Goal: Task Accomplishment & Management: Use online tool/utility

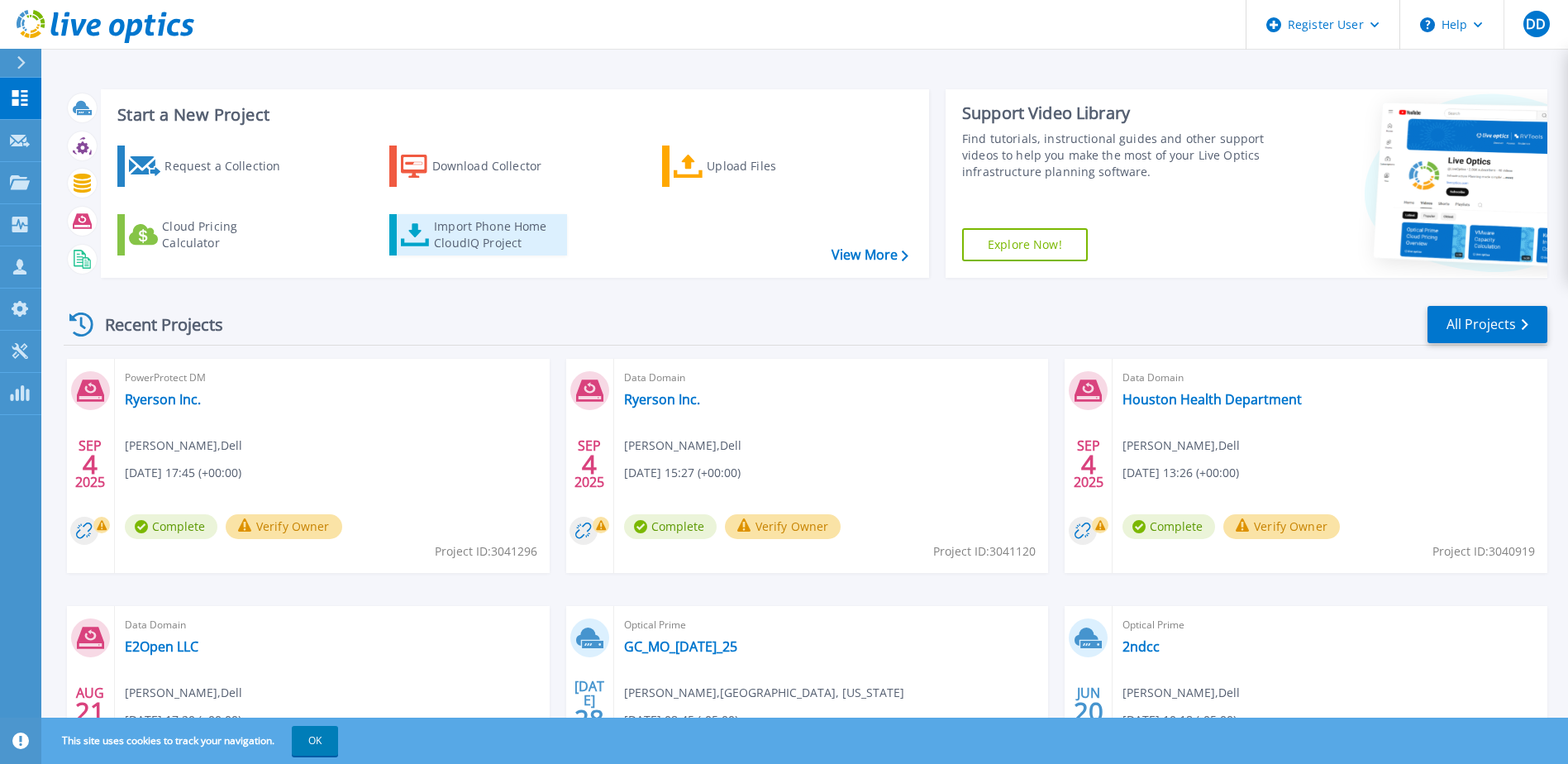
click at [498, 241] on div "Import Phone Home CloudIQ Project" at bounding box center [499, 235] width 129 height 33
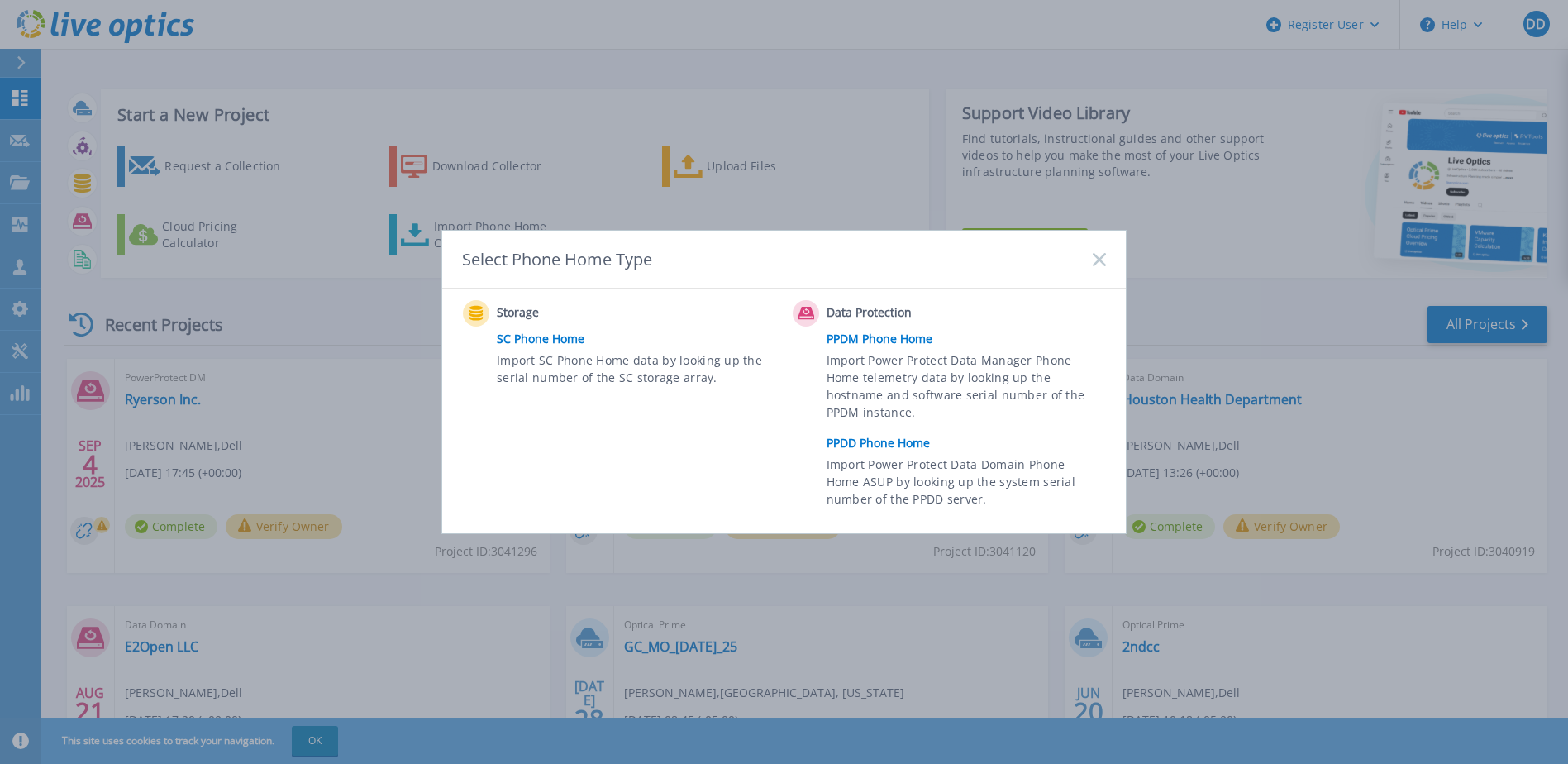
click at [856, 434] on link "PPDD Phone Home" at bounding box center [971, 443] width 288 height 24
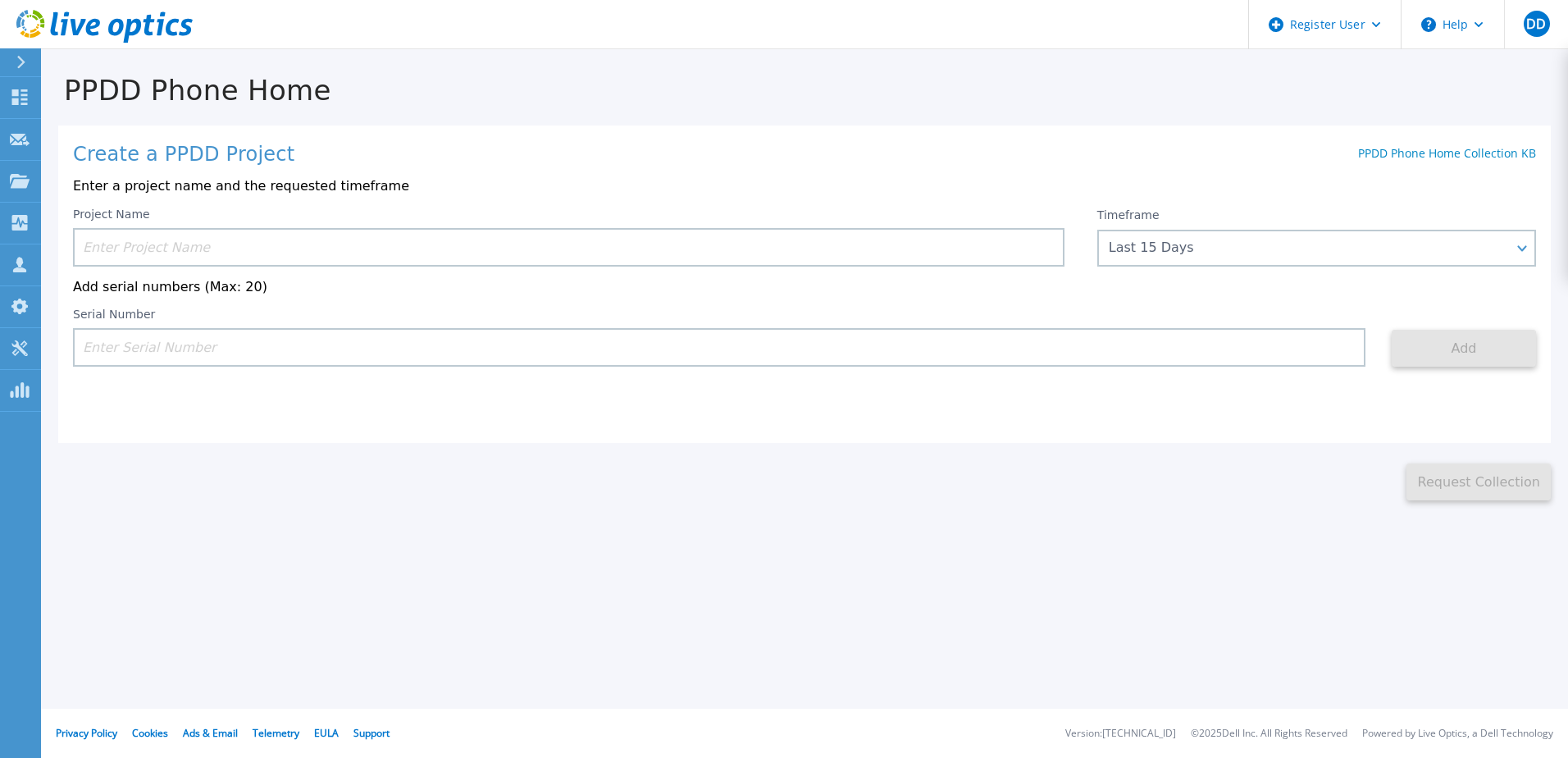
click at [350, 246] on input at bounding box center [569, 247] width 992 height 39
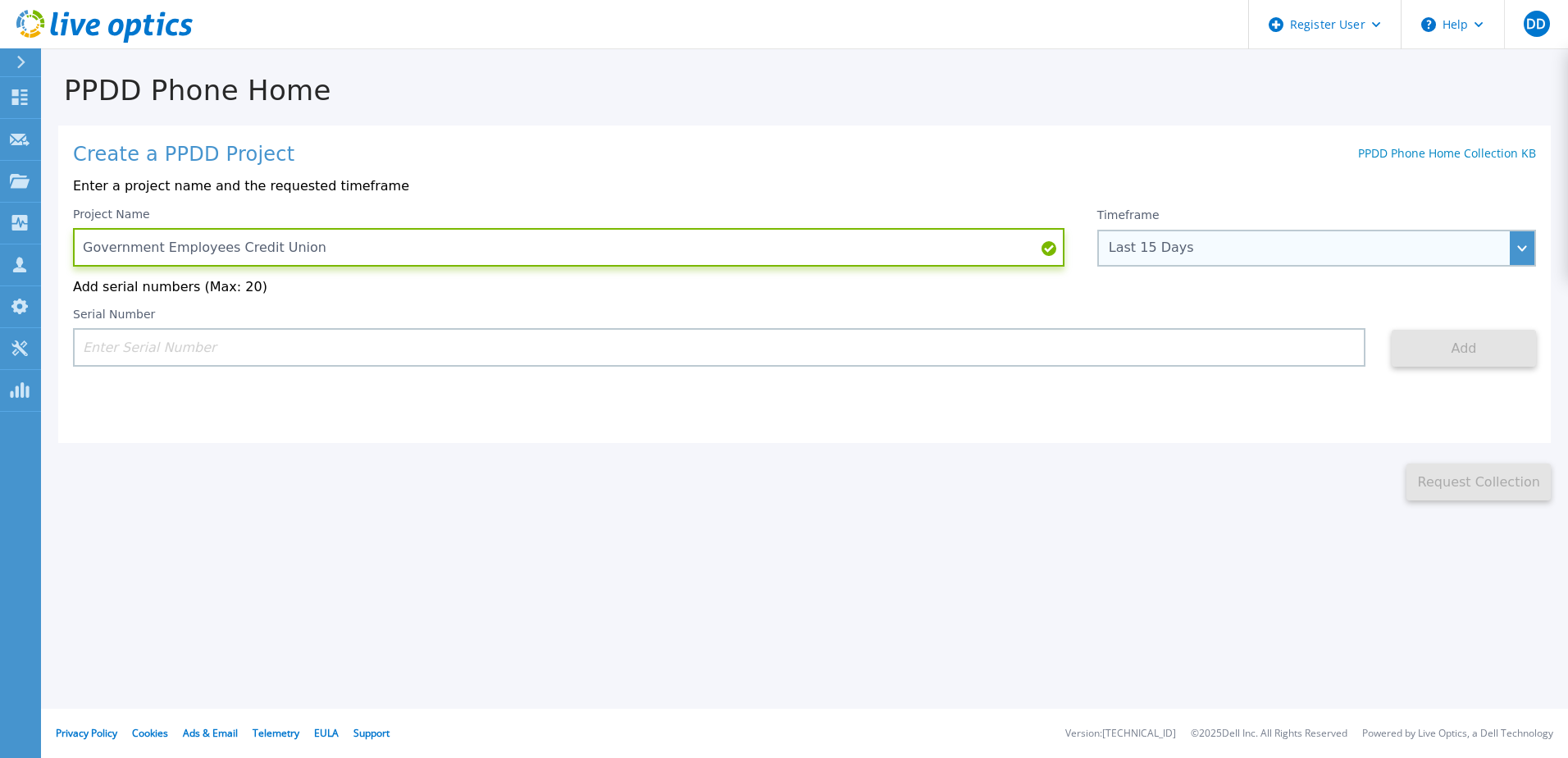
type input "Government Employees Credit Union"
click at [1250, 259] on div "Last 15 Days" at bounding box center [1316, 247] width 439 height 37
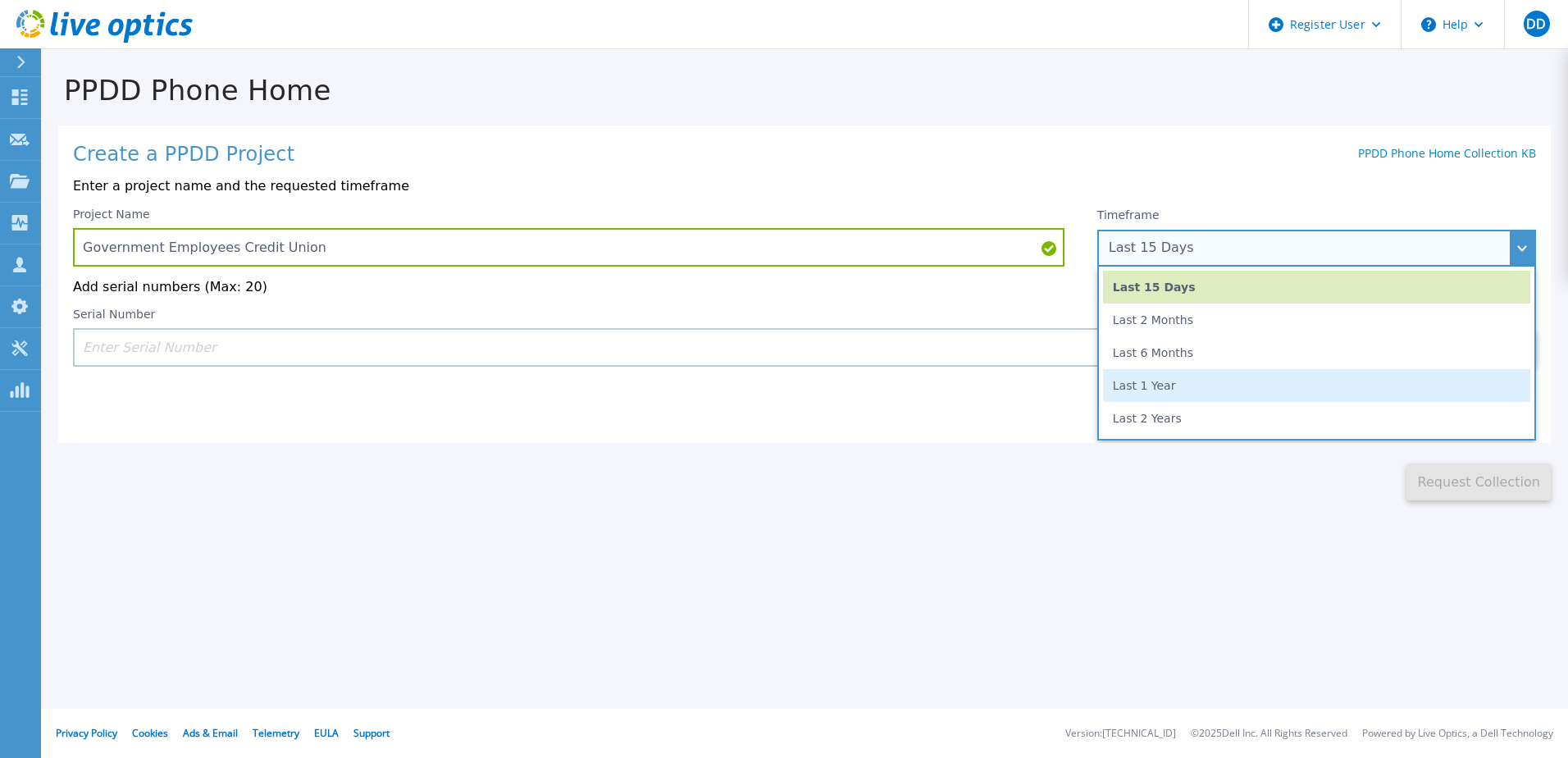
click at [1214, 385] on li "Last 1 Year" at bounding box center [1317, 385] width 427 height 33
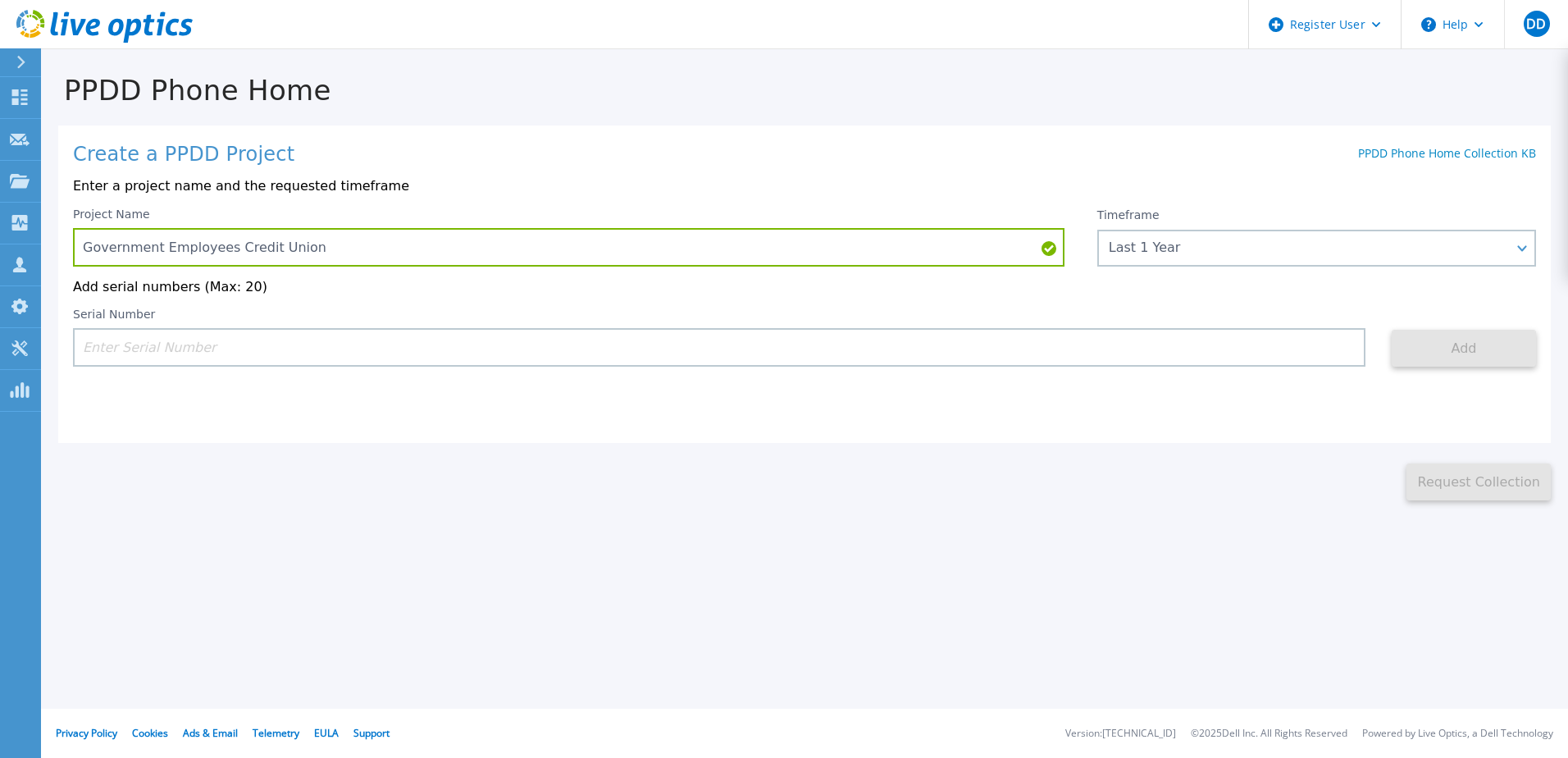
click at [897, 360] on input at bounding box center [718, 347] width 1292 height 39
click at [375, 353] on input at bounding box center [718, 347] width 1292 height 39
paste input "APM00201813632"
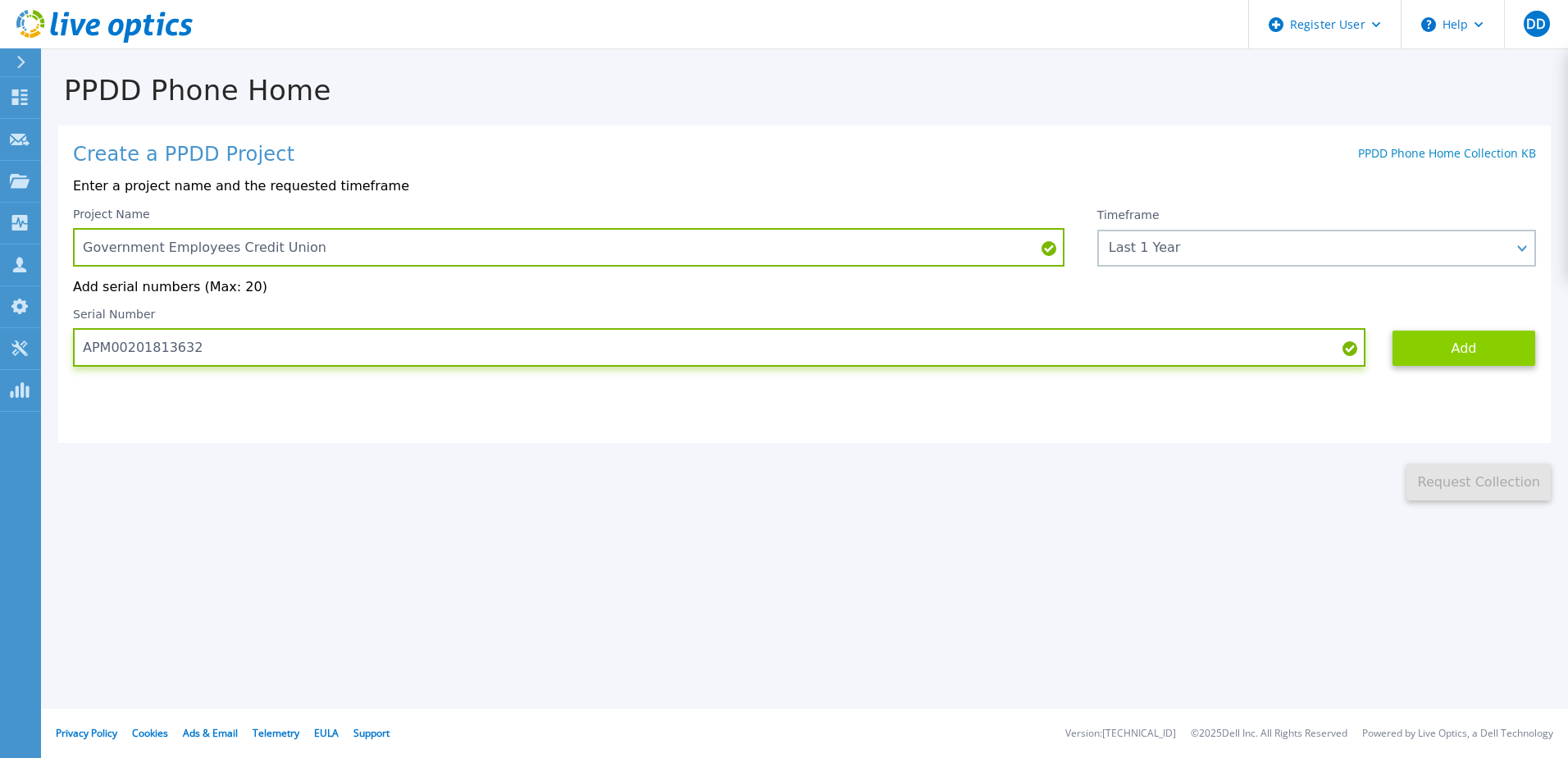
type input "APM00201813632"
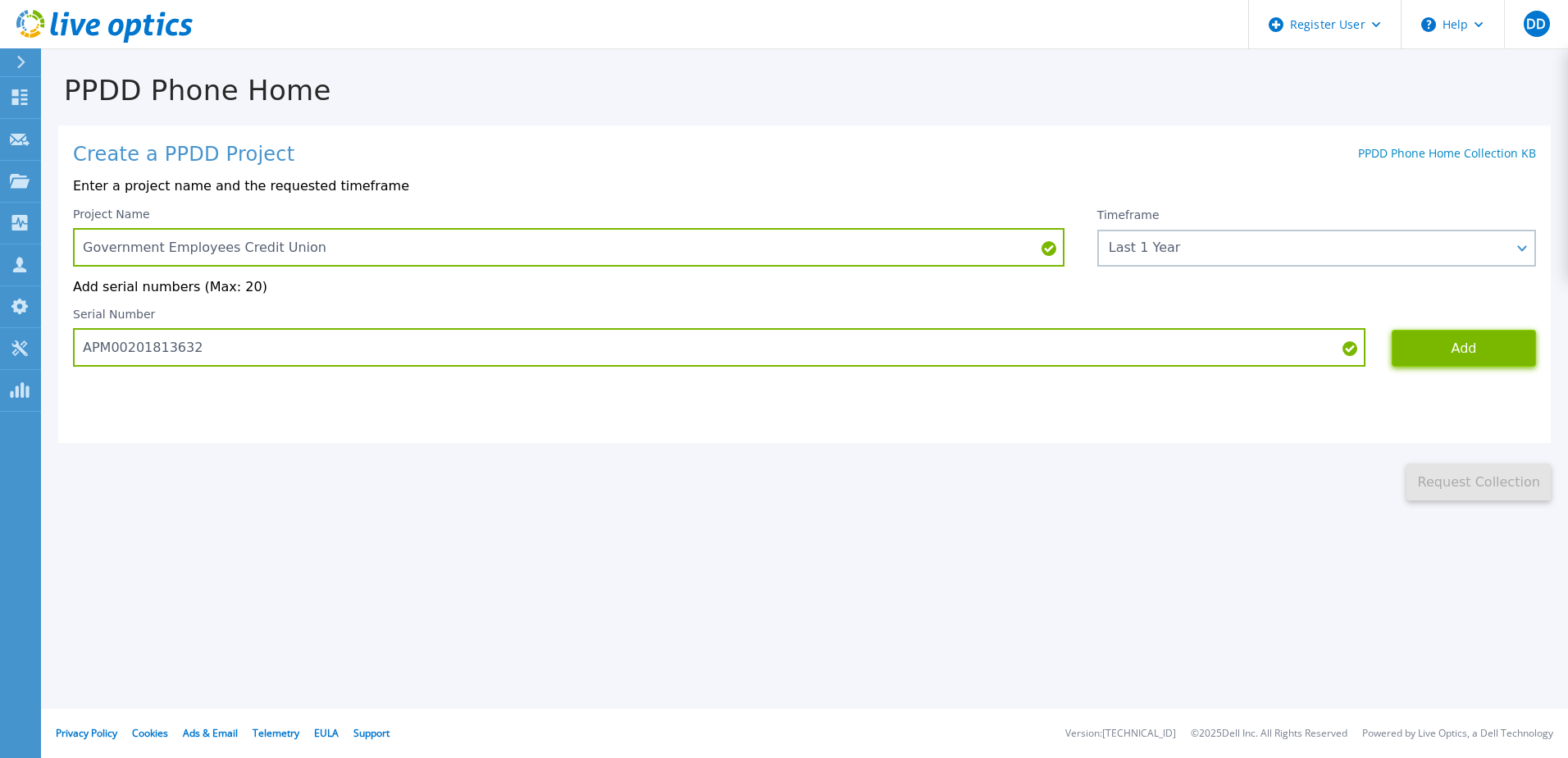
click at [1402, 354] on button "Add" at bounding box center [1463, 348] width 145 height 37
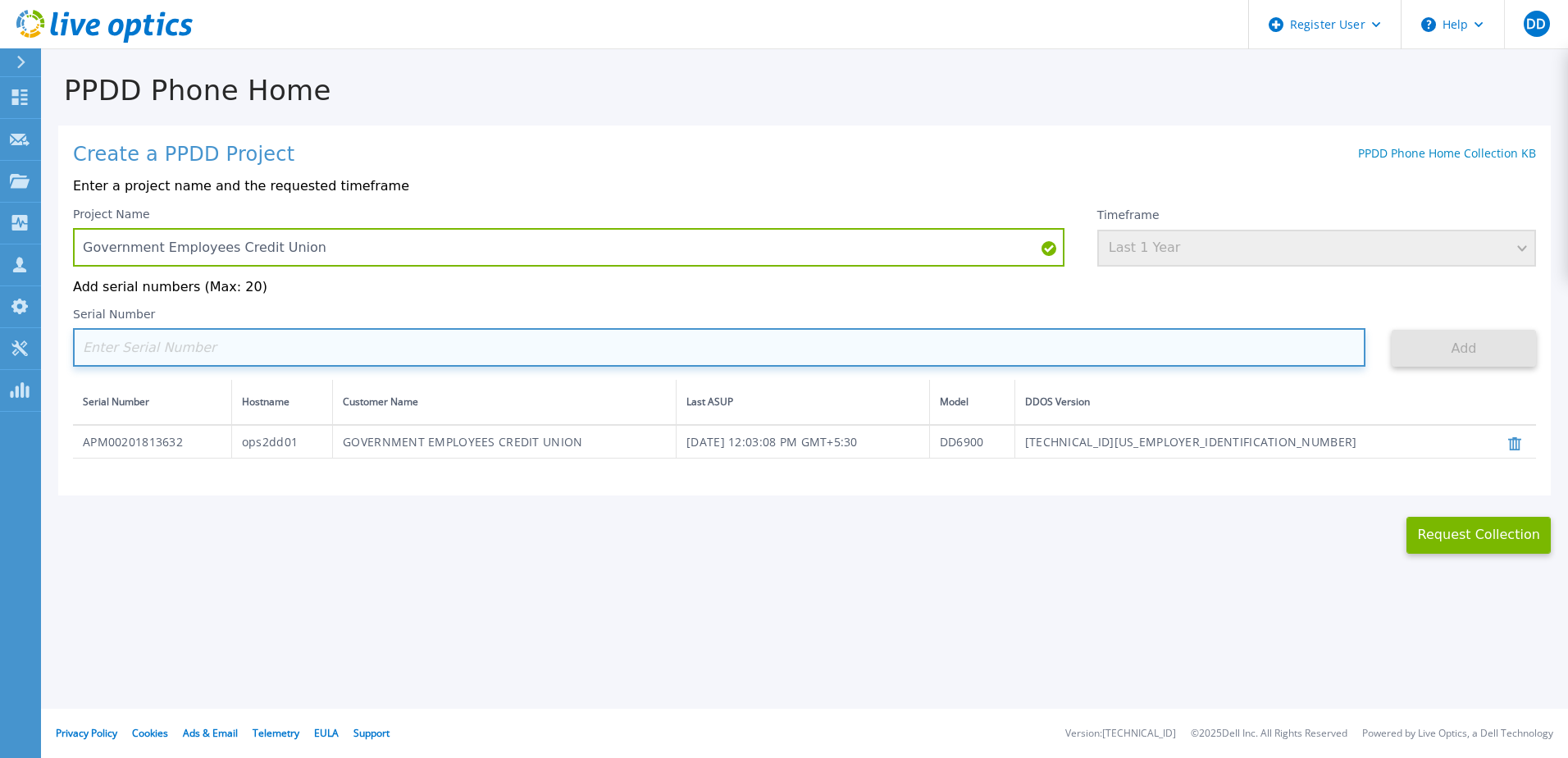
click at [287, 359] on input at bounding box center [718, 347] width 1292 height 39
paste input "APX00222407840"
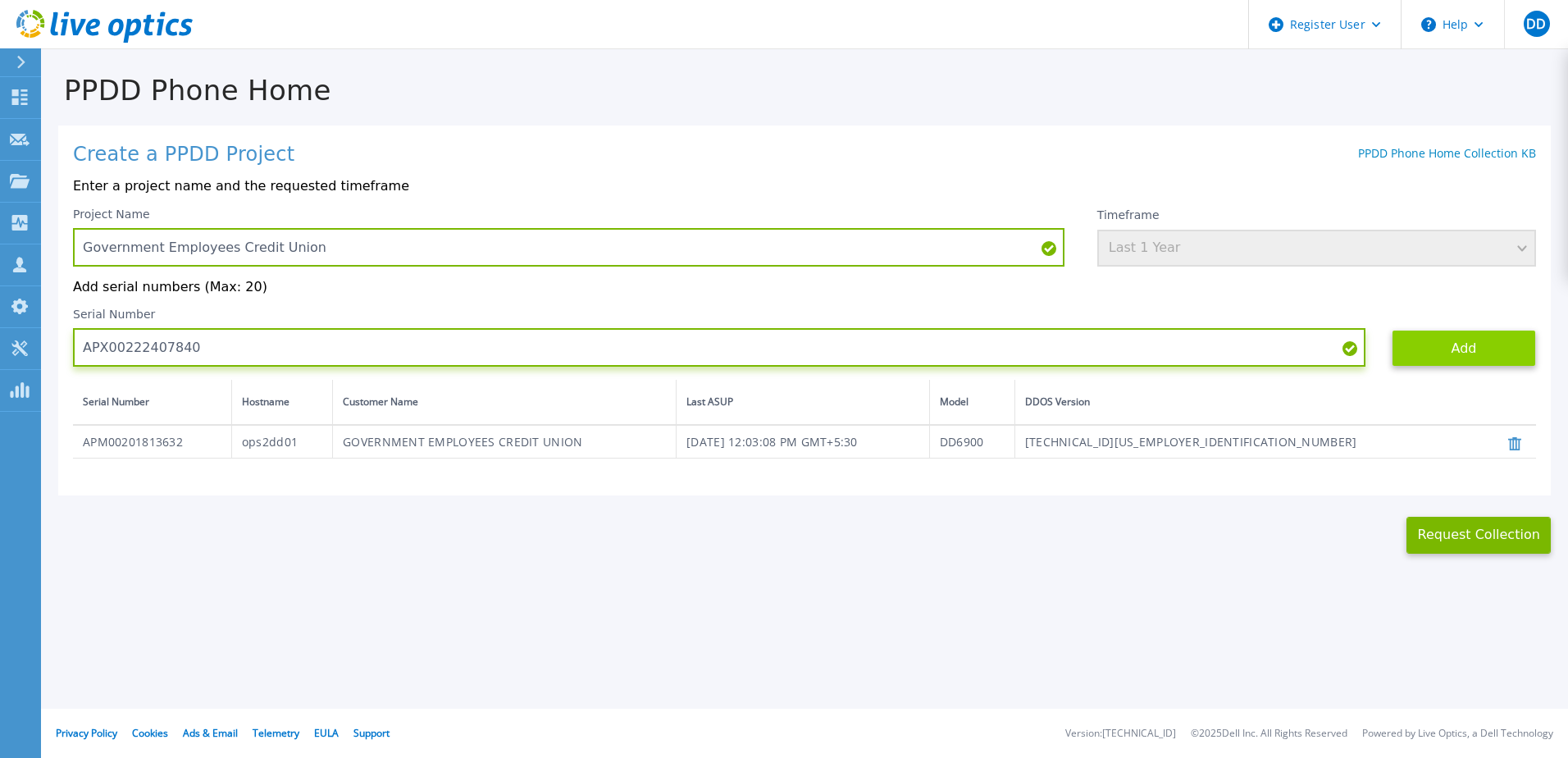
type input "APX00222407840"
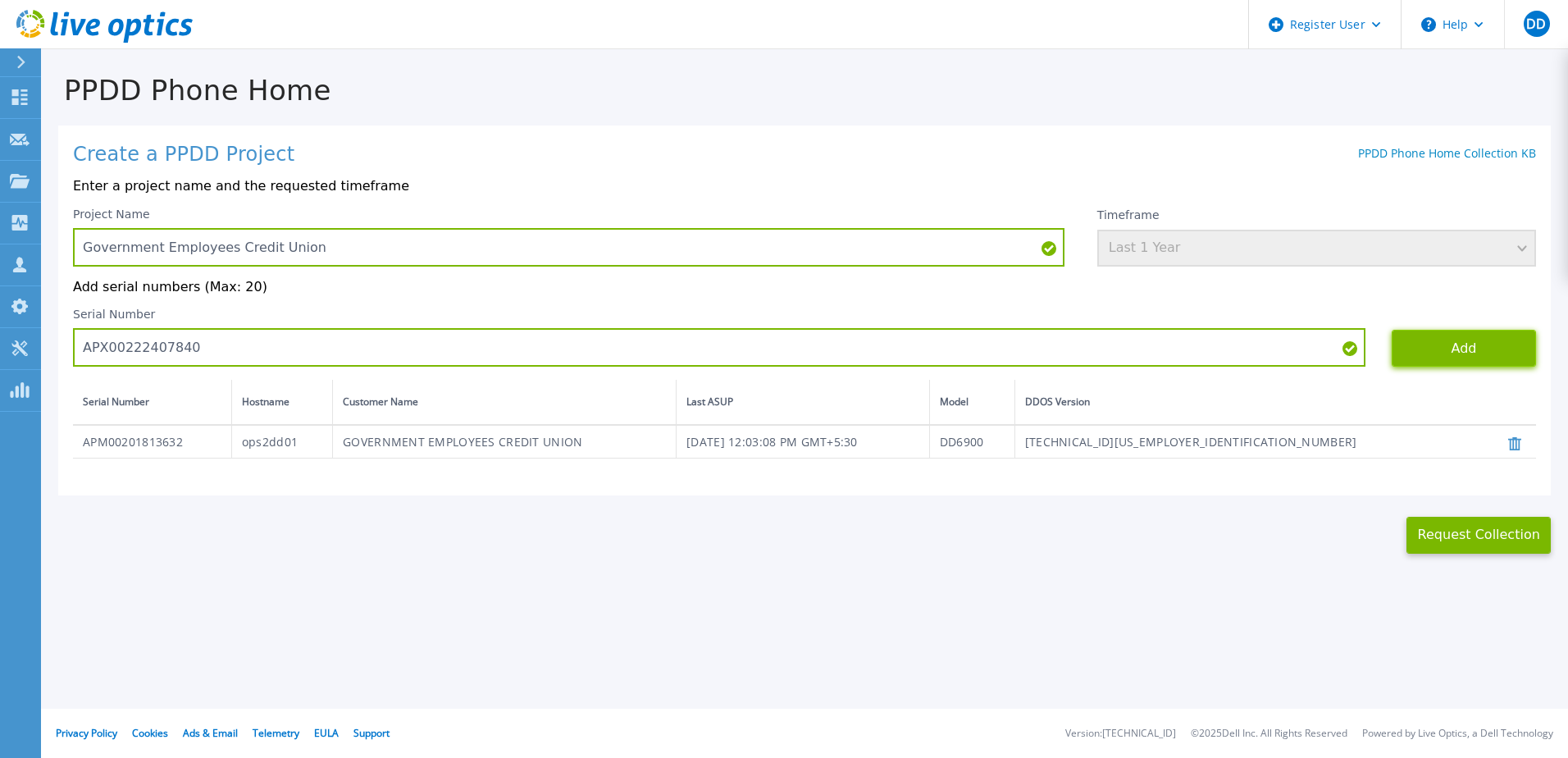
click at [1398, 343] on button "Add" at bounding box center [1463, 348] width 145 height 37
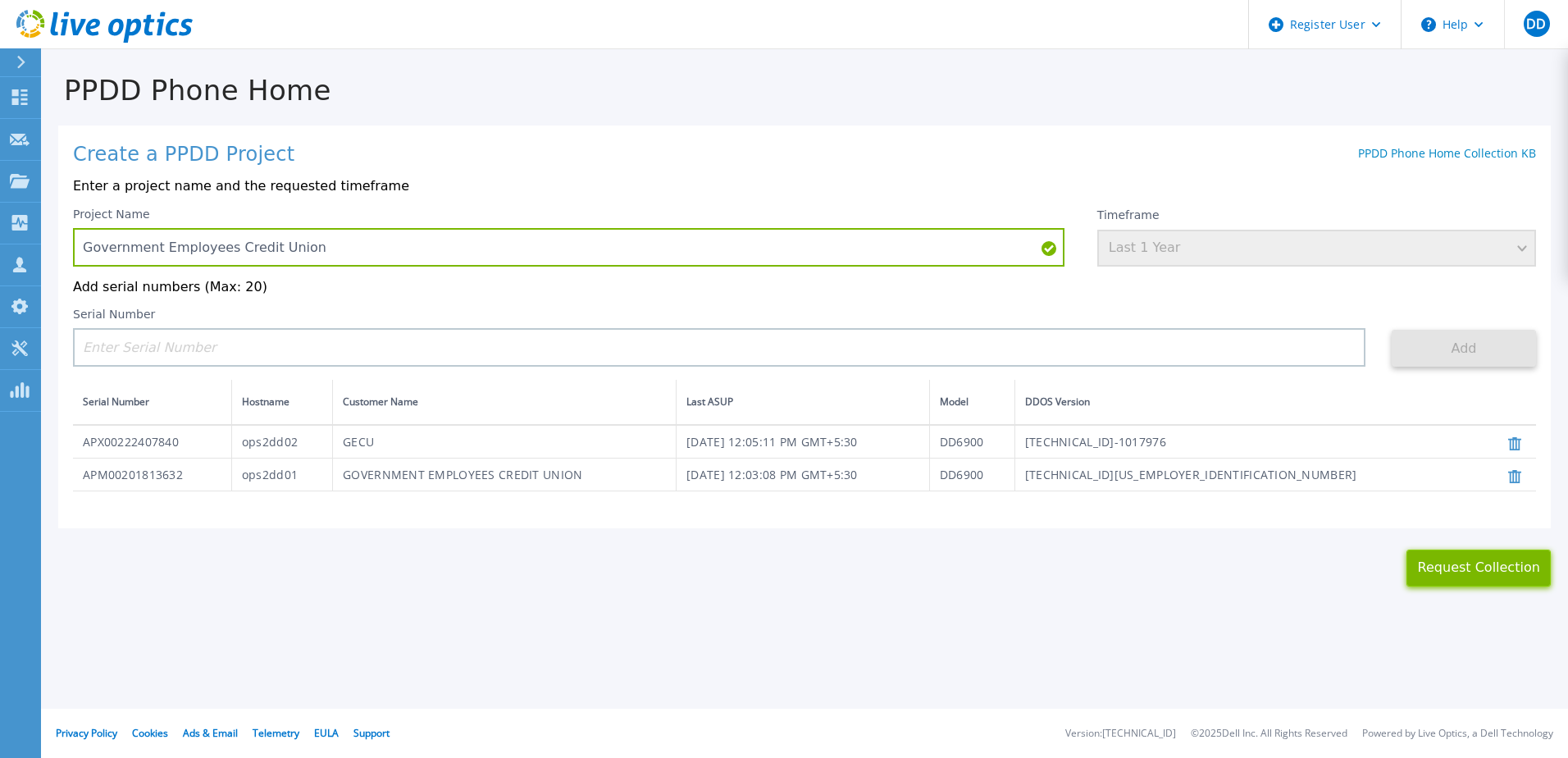
click at [1441, 575] on button "Request Collection" at bounding box center [1478, 568] width 145 height 37
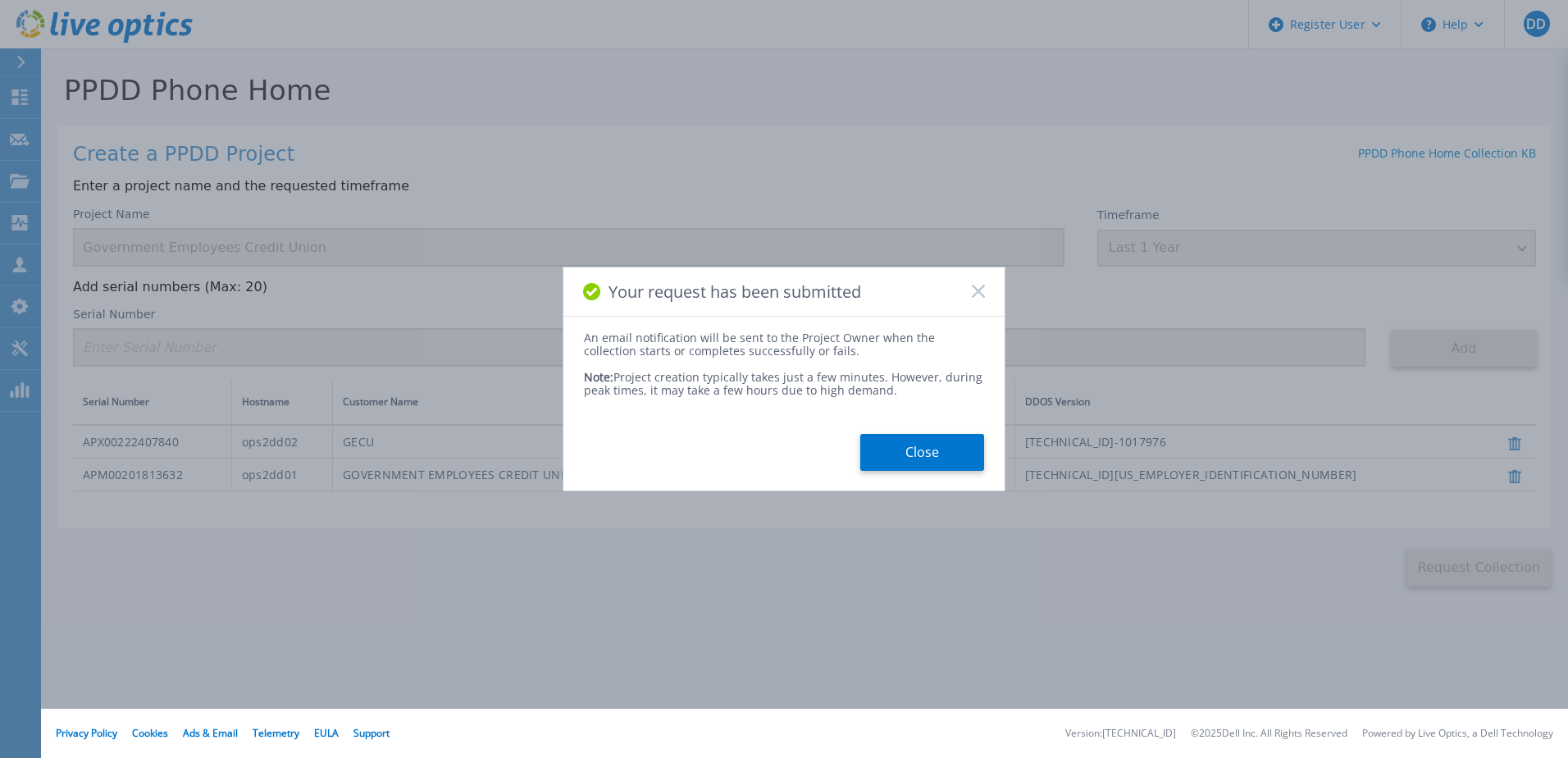
click at [974, 430] on div "An email notification will be sent to the Project Owner when the collection sta…" at bounding box center [784, 401] width 441 height 139
click at [944, 447] on button "Close" at bounding box center [922, 452] width 124 height 37
